Goal: Task Accomplishment & Management: Manage account settings

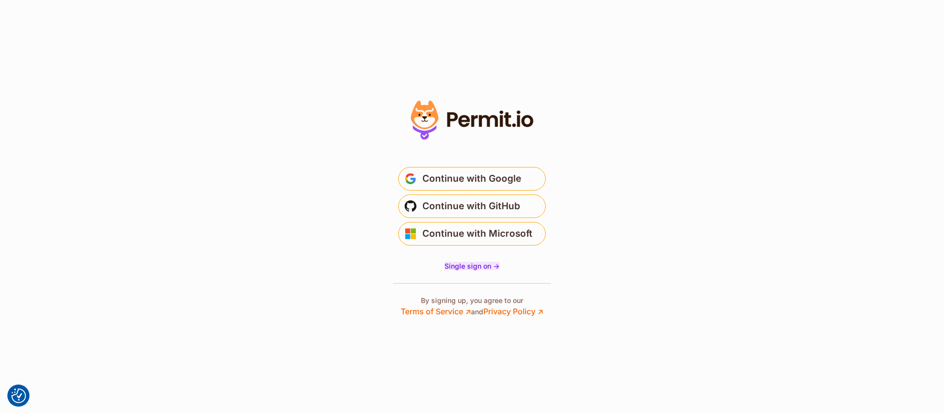
click at [490, 268] on span "Single sign on ->" at bounding box center [471, 266] width 55 height 8
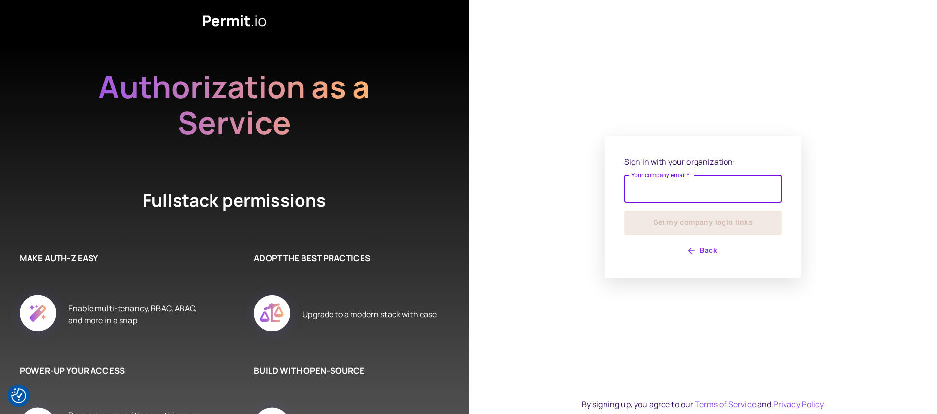
click at [650, 186] on input "Your company email   *" at bounding box center [702, 190] width 157 height 28
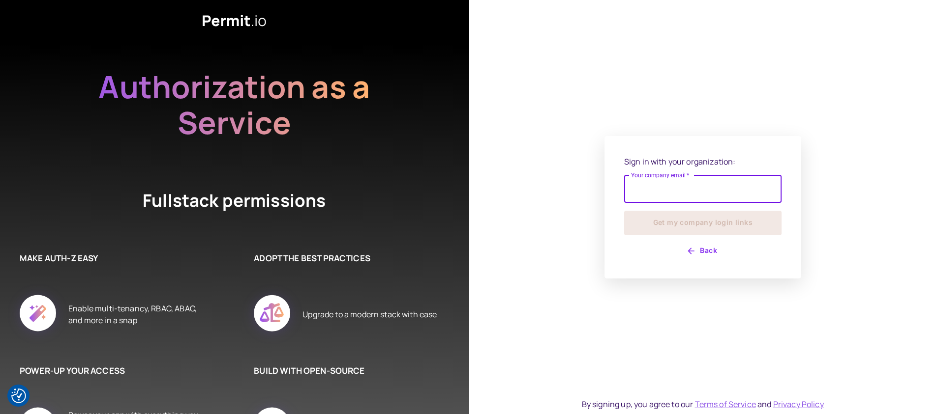
click at [0, 414] on com-1password-button at bounding box center [0, 414] width 0 height 0
click at [698, 192] on input "Your company email   *" at bounding box center [702, 190] width 157 height 28
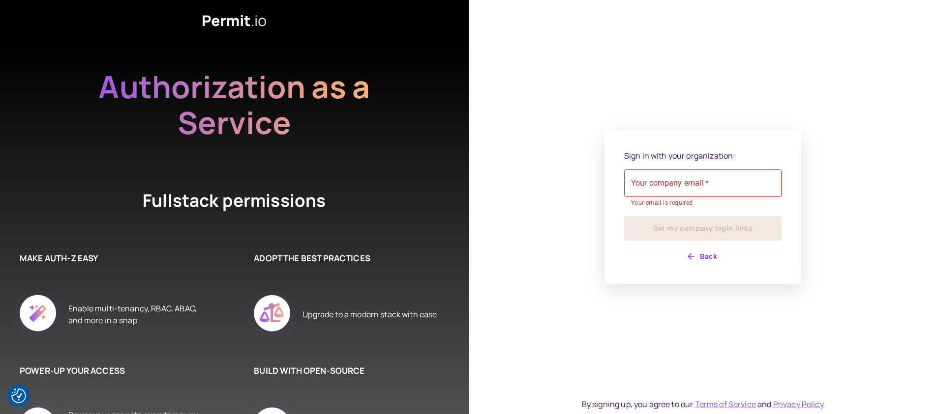
click at [705, 247] on div "Sign in with your organization: Your company email   * Your company email   * Y…" at bounding box center [702, 207] width 157 height 115
click at [695, 253] on icon "button" at bounding box center [691, 257] width 10 height 10
